Goal: Check status: Check status

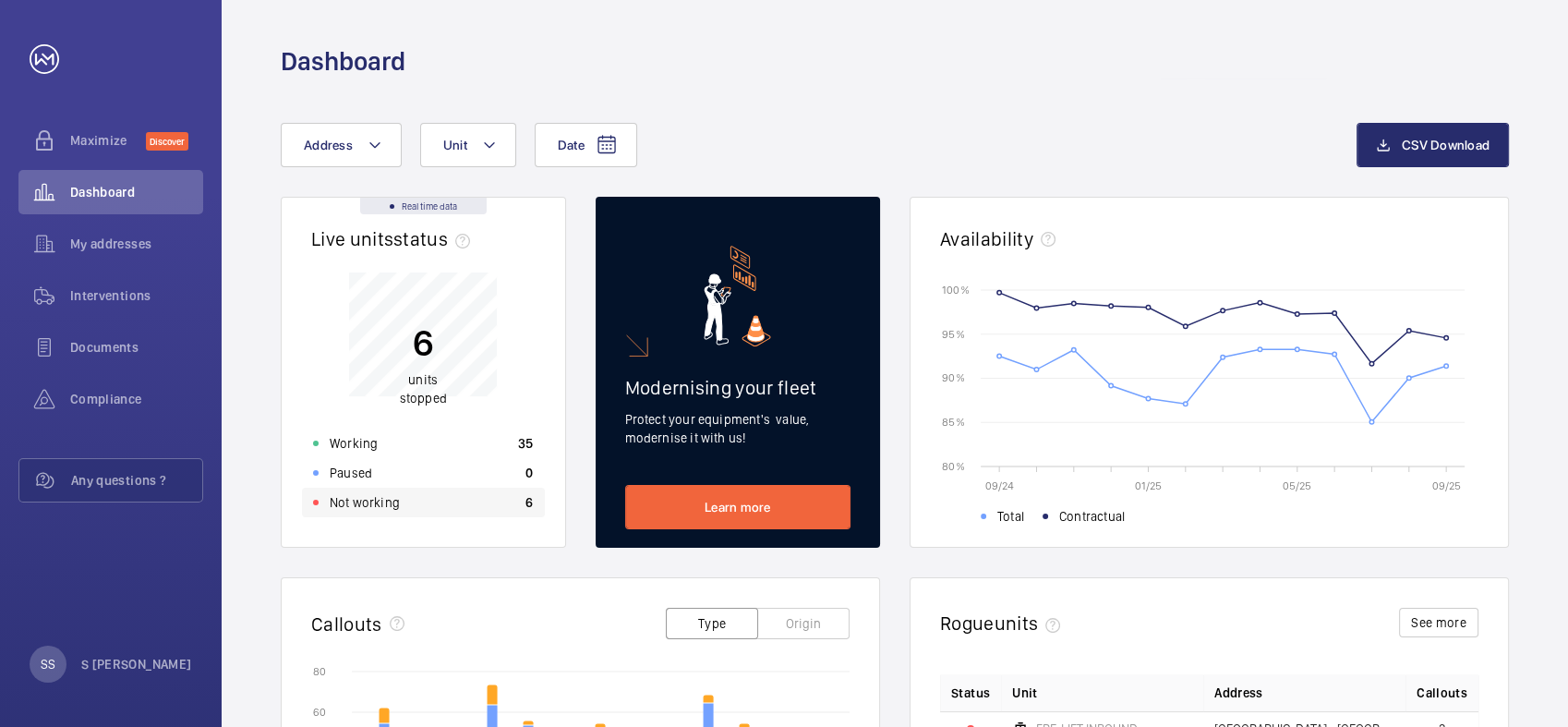
click at [383, 500] on p "Not working" at bounding box center [365, 502] width 71 height 19
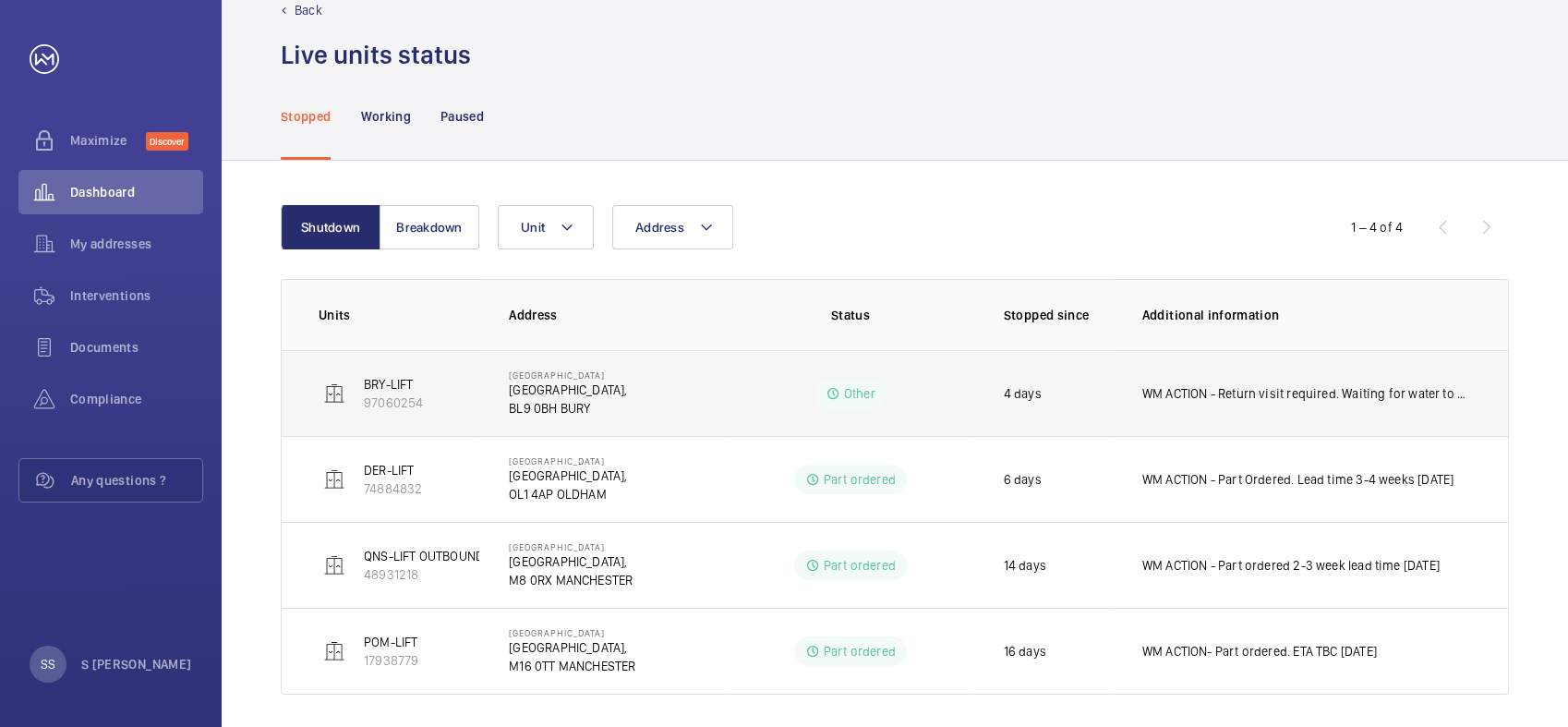
scroll to position [56, 0]
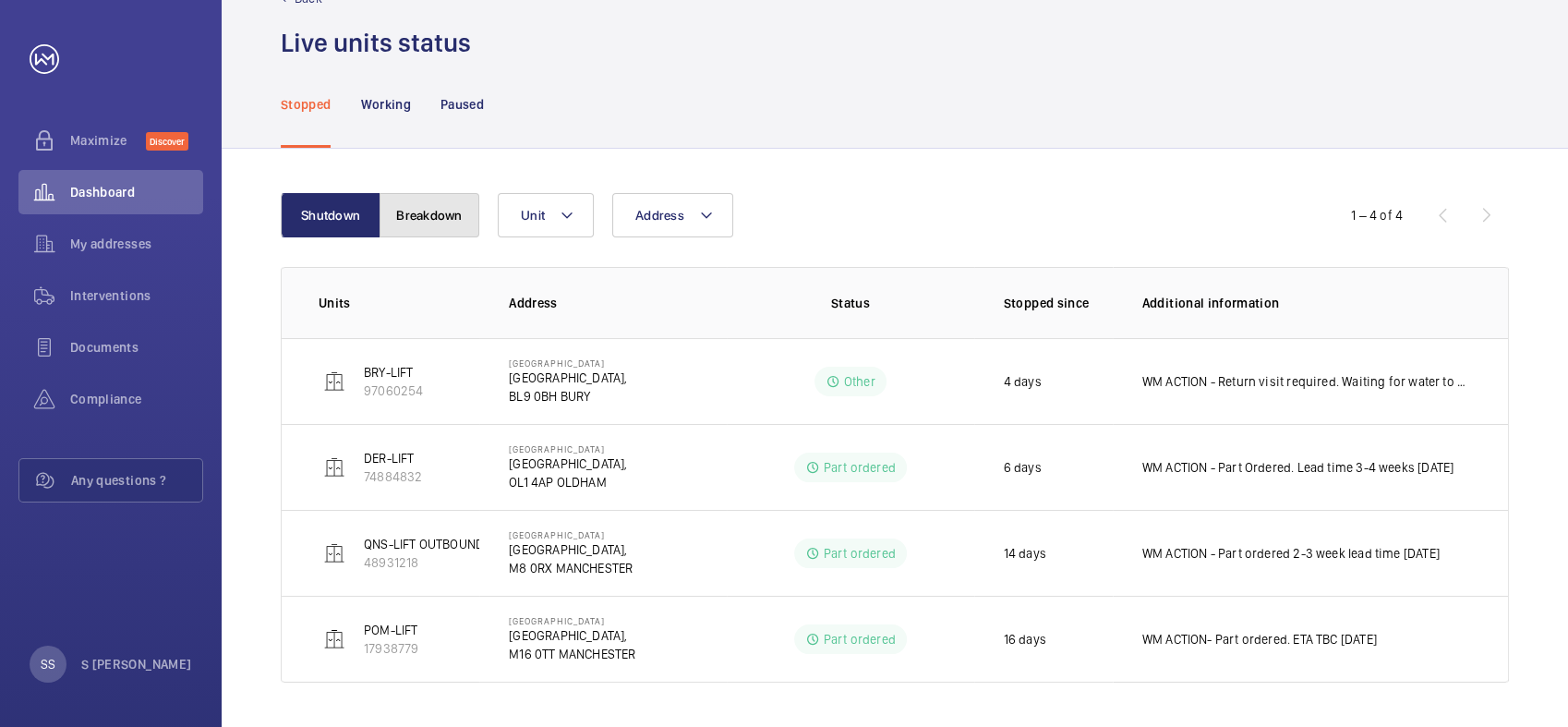
click at [445, 211] on button "Breakdown" at bounding box center [430, 215] width 100 height 44
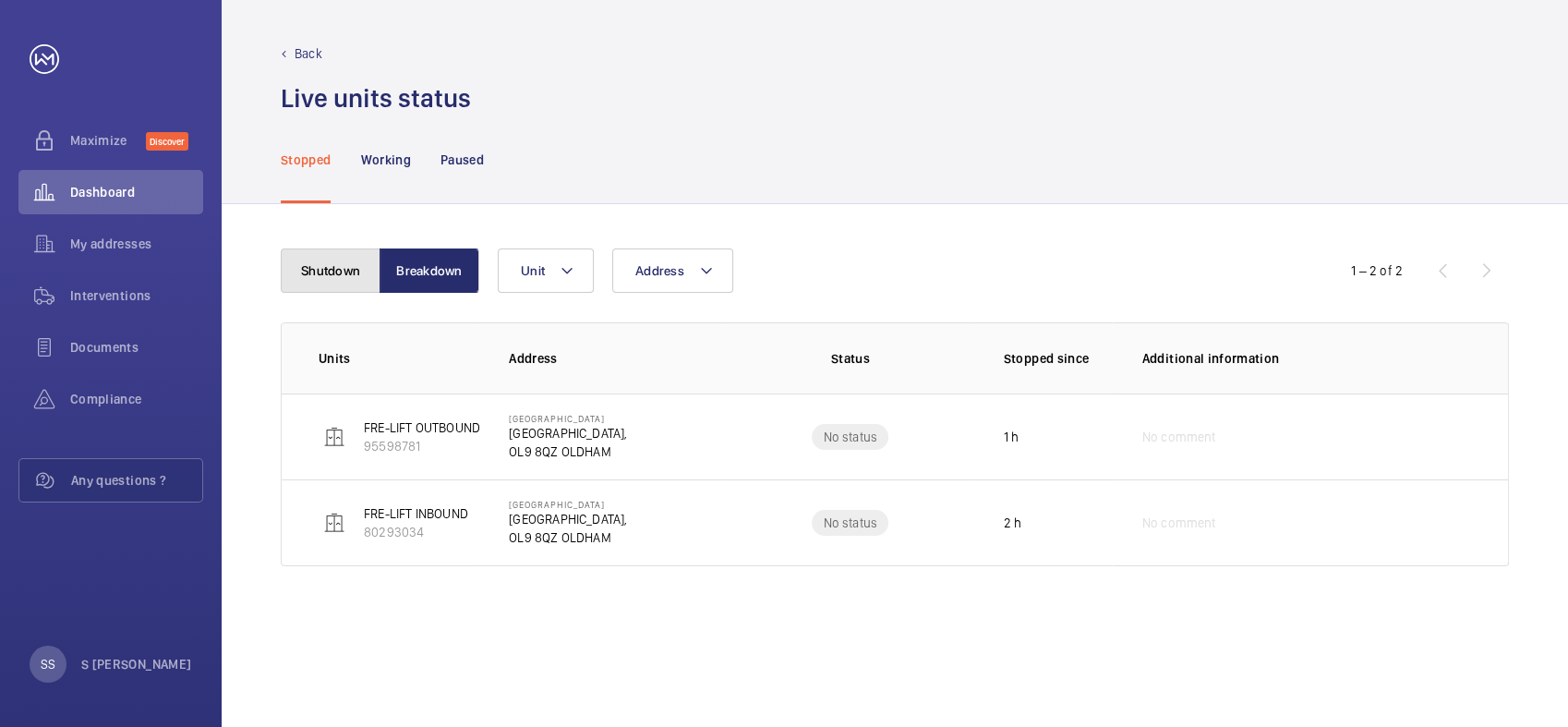
click at [325, 266] on button "Shutdown" at bounding box center [330, 270] width 100 height 44
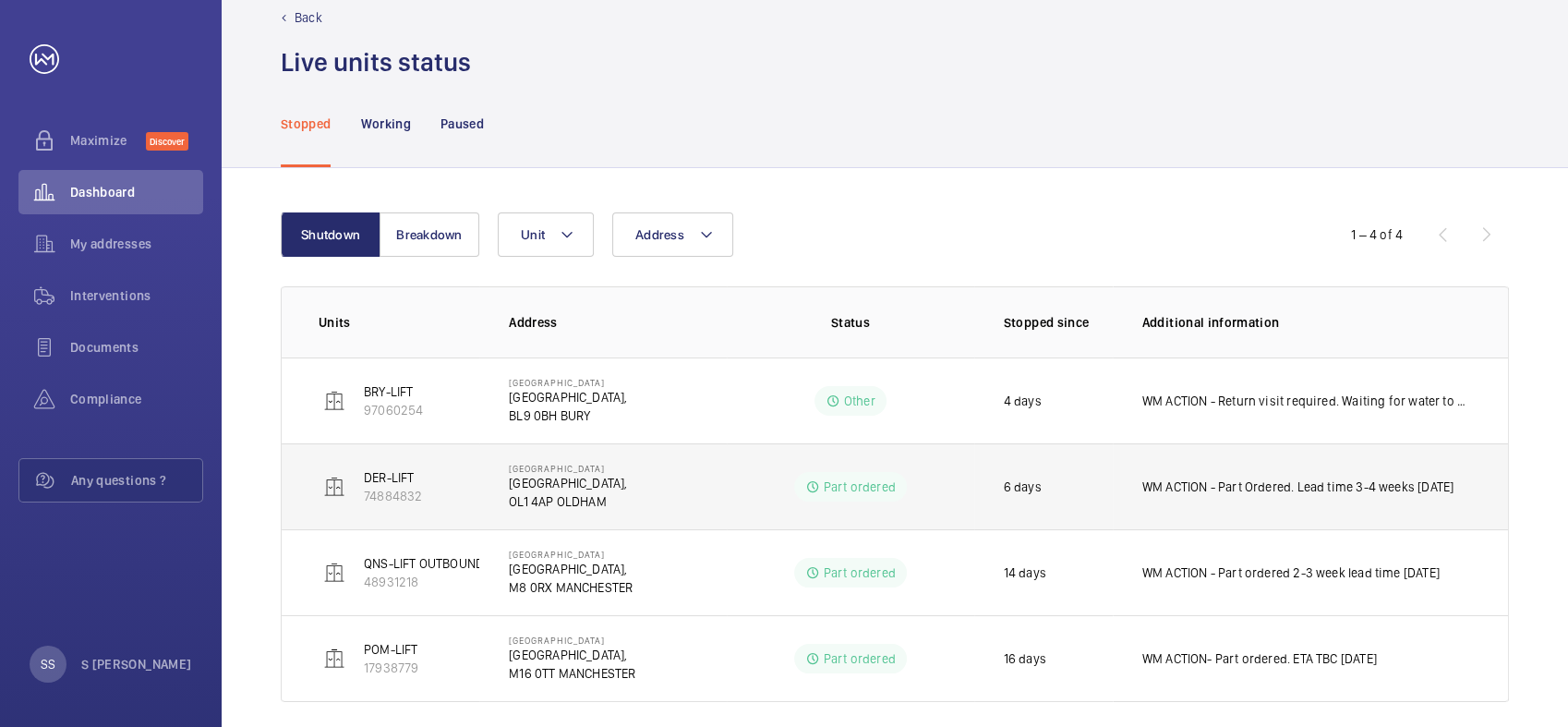
scroll to position [56, 0]
